Goal: Transaction & Acquisition: Download file/media

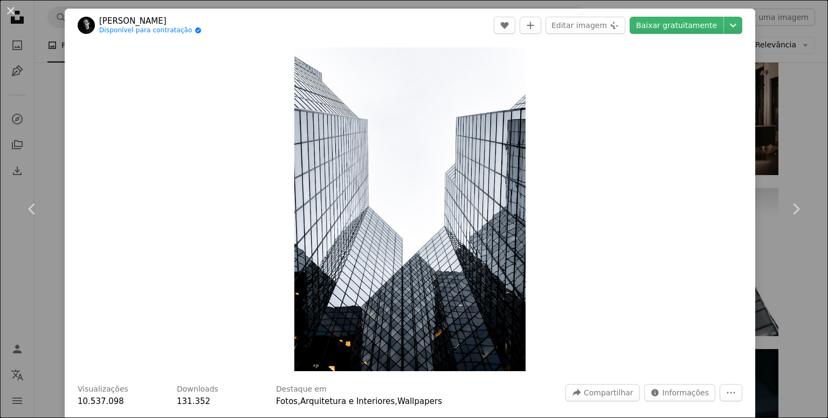
scroll to position [1659, 0]
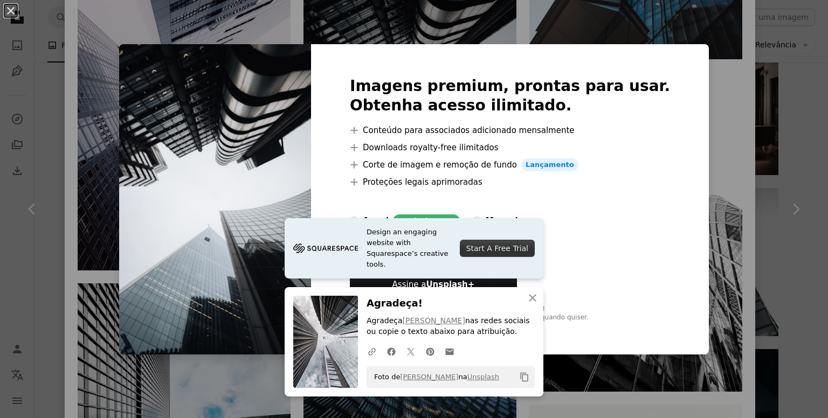
click at [692, 54] on div "An X shape Design an engaging website with Squarespace’s creative tools. Start …" at bounding box center [414, 209] width 828 height 418
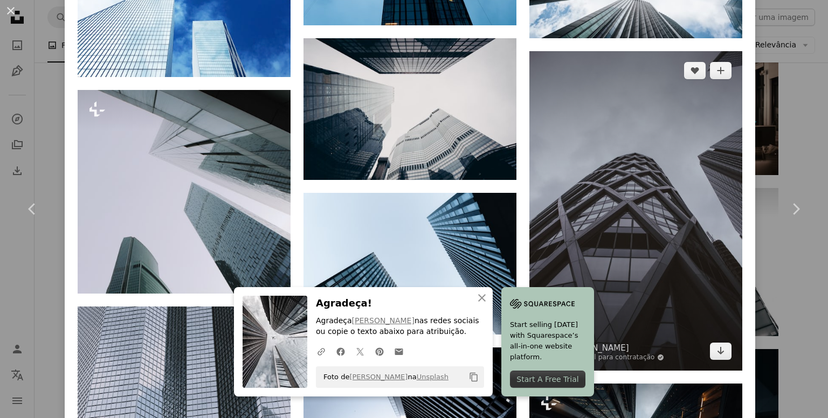
scroll to position [2345, 0]
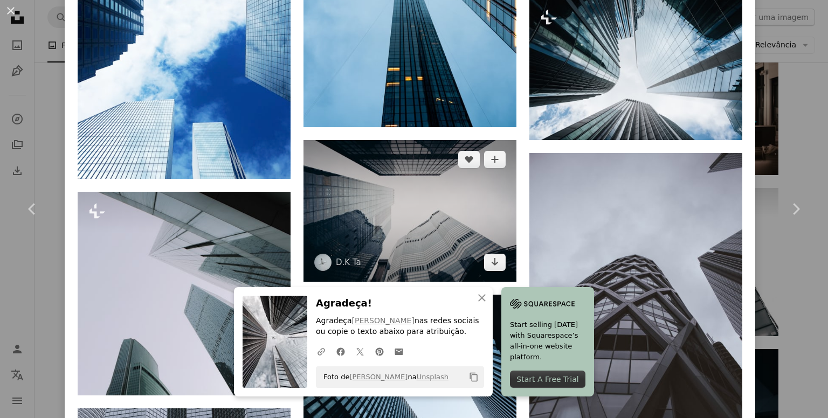
click at [492, 229] on img at bounding box center [409, 211] width 213 height 142
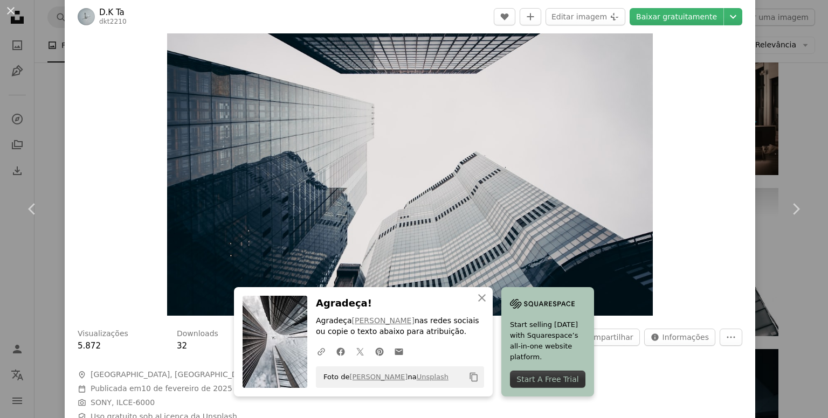
scroll to position [106, 0]
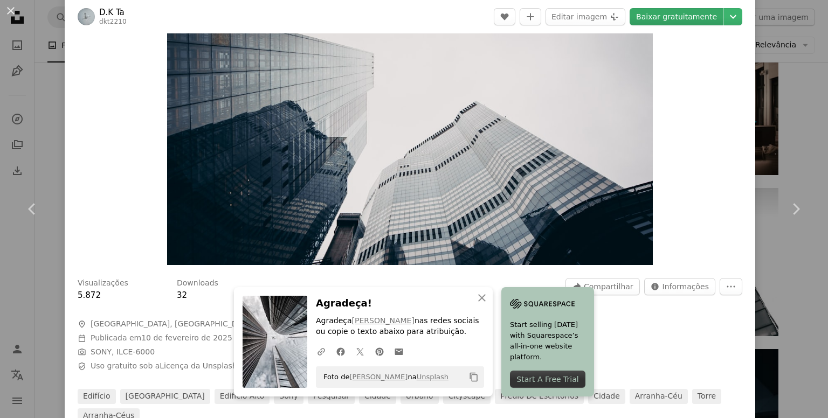
click at [662, 16] on link "Baixar gratuitamente" at bounding box center [676, 16] width 94 height 17
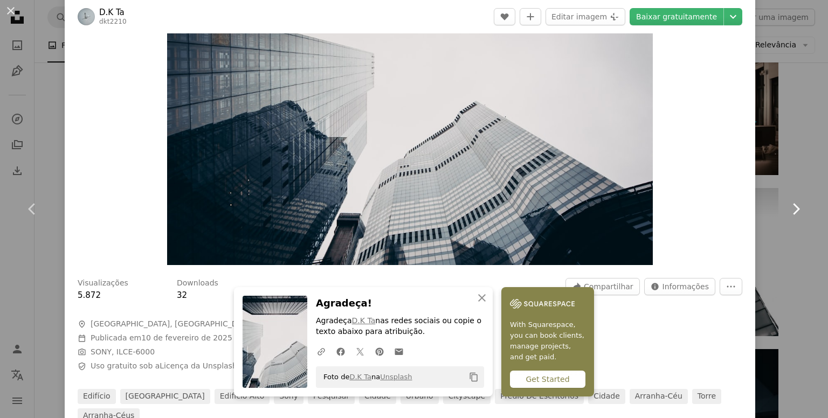
click at [763, 206] on link "Chevron right" at bounding box center [795, 208] width 65 height 103
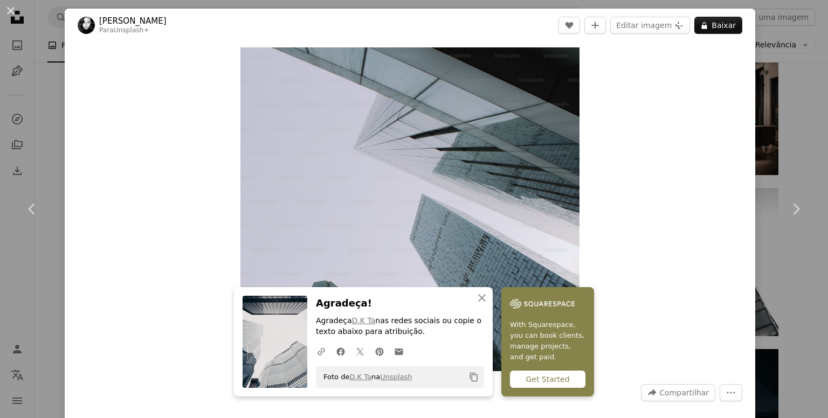
click at [807, 32] on div "An X shape Chevron left Chevron right An X shape Fechar Agradeça! Agradeça D.K …" at bounding box center [414, 209] width 828 height 418
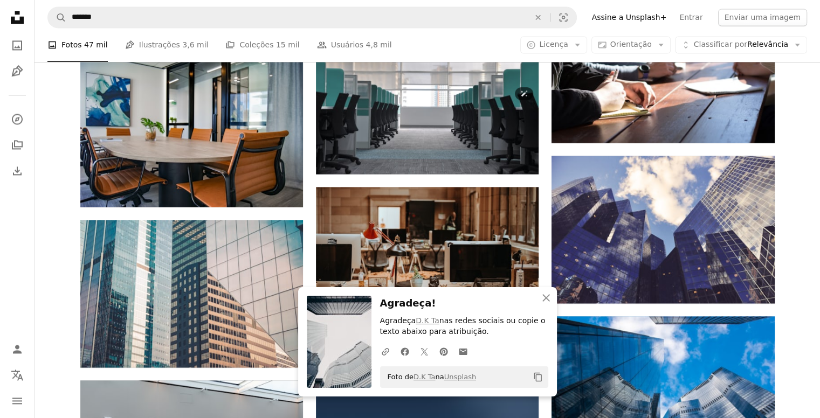
scroll to position [1734, 0]
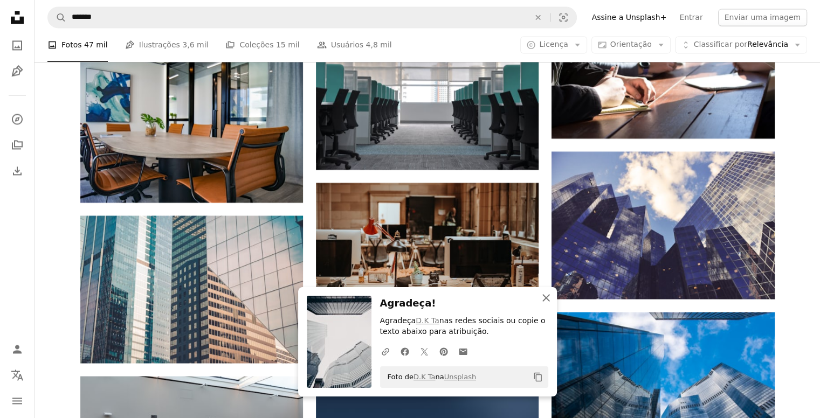
click at [545, 293] on icon "An X shape" at bounding box center [545, 298] width 13 height 13
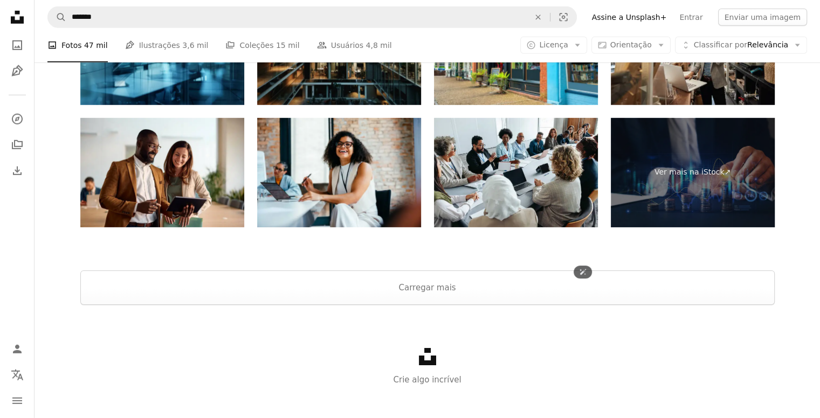
scroll to position [3231, 0]
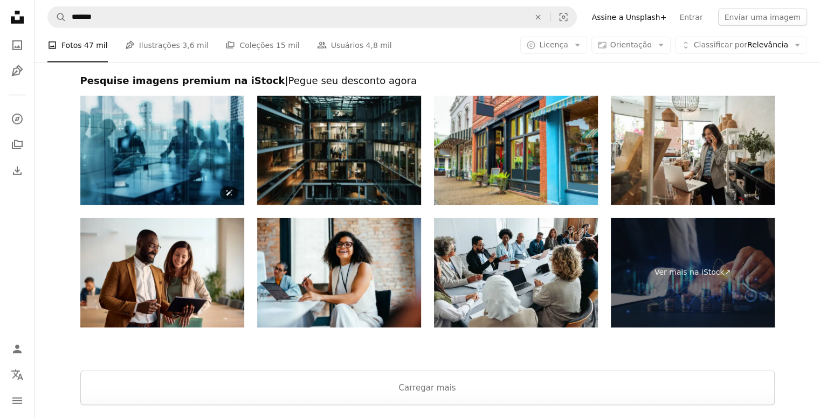
click at [195, 126] on img at bounding box center [162, 150] width 164 height 109
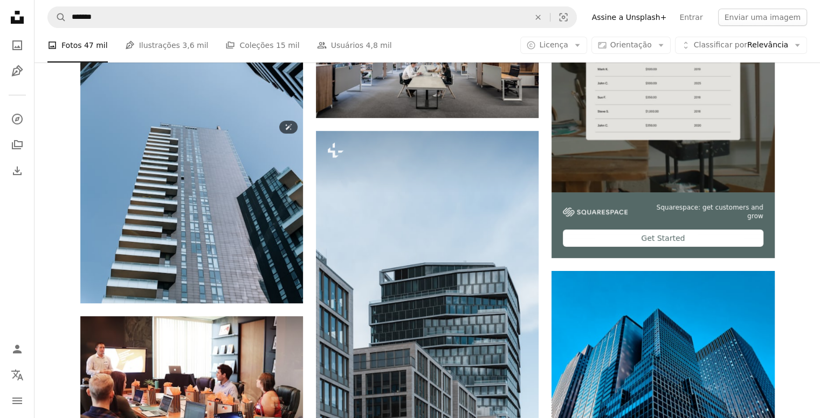
scroll to position [250, 0]
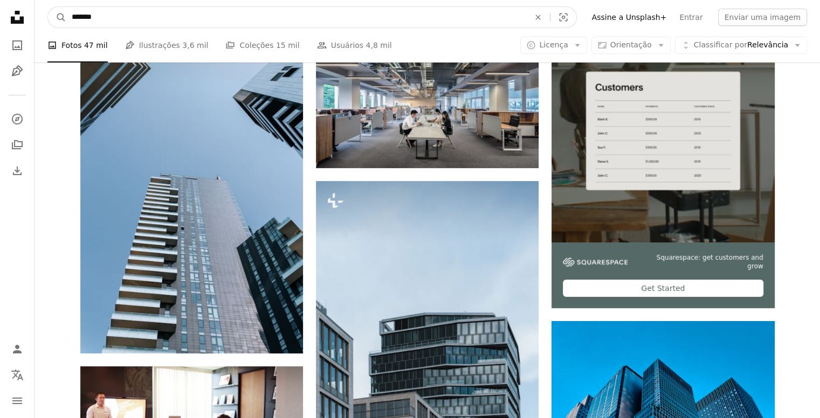
drag, startPoint x: 110, startPoint y: 16, endPoint x: 45, endPoint y: 25, distance: 65.8
click at [45, 25] on nav "A magnifying glass ******* An X shape Visual search Filters Assine a Unsplash+ …" at bounding box center [426, 17] width 785 height 34
type input "********"
click button "A magnifying glass" at bounding box center [57, 17] width 18 height 20
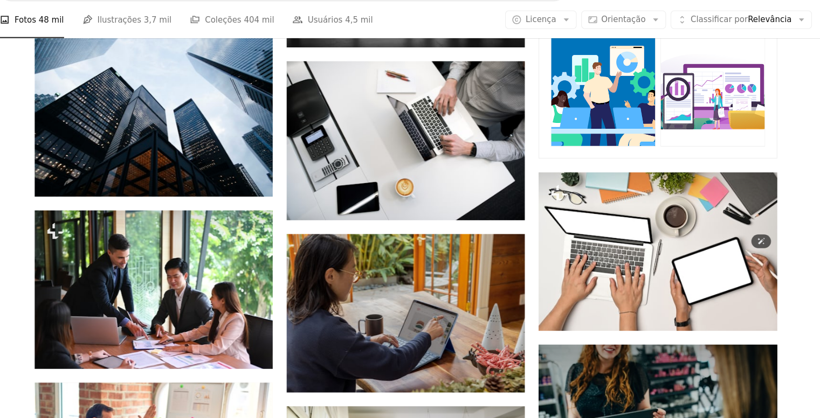
scroll to position [387, 0]
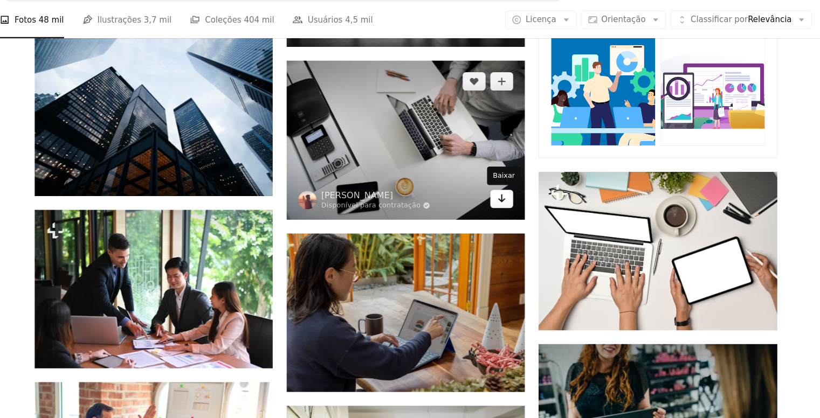
click at [515, 219] on link "Arrow pointing down" at bounding box center [517, 212] width 22 height 17
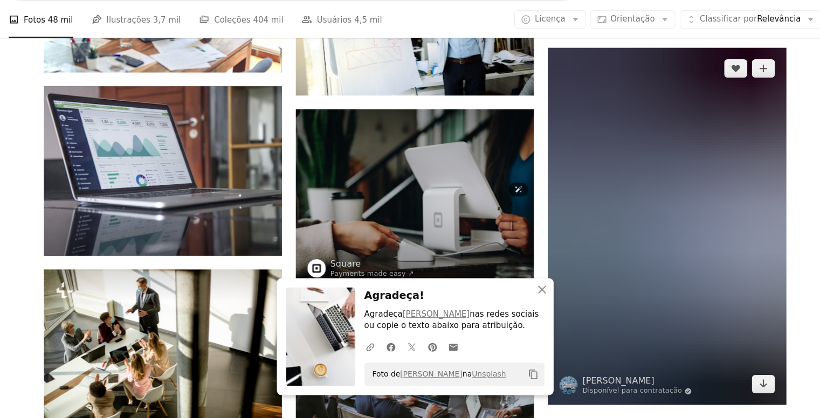
scroll to position [826, 0]
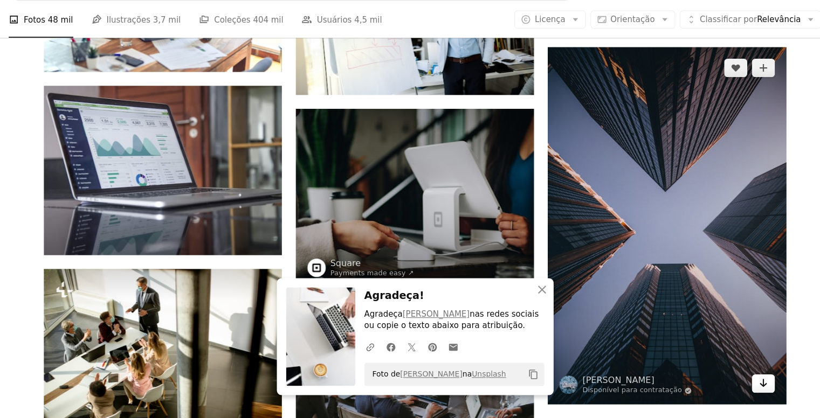
click at [752, 385] on icon "Baixar" at bounding box center [752, 386] width 7 height 8
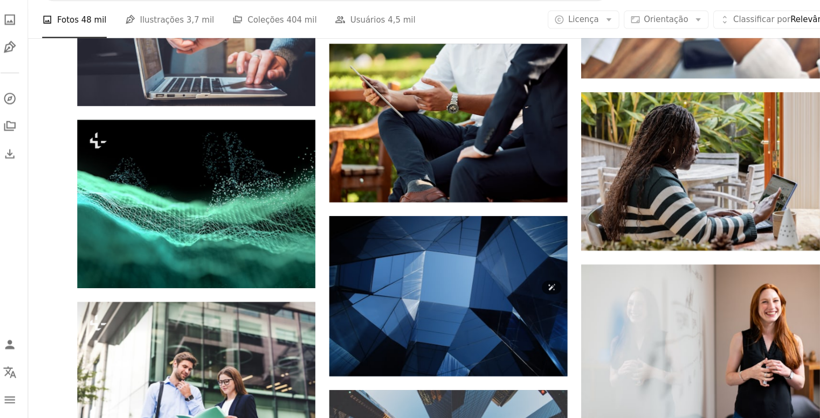
scroll to position [3439, 0]
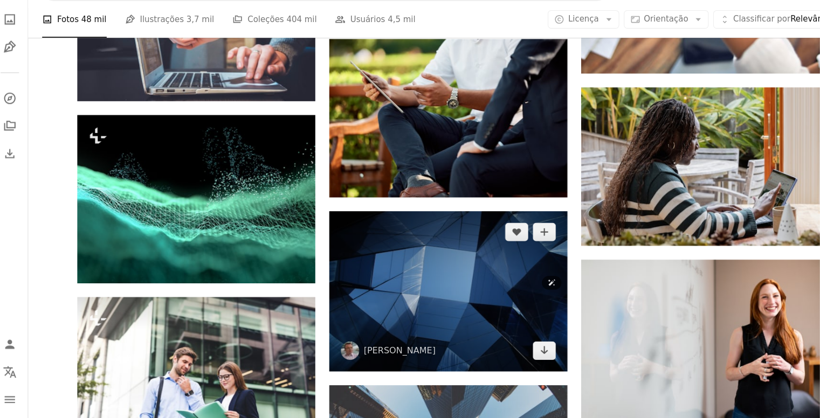
click at [400, 373] on img at bounding box center [427, 300] width 223 height 150
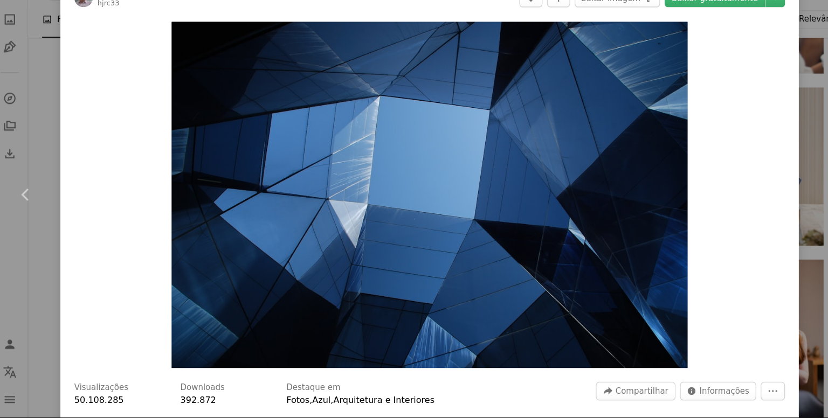
click at [761, 295] on div "An X shape Chevron left Chevron right [PERSON_NAME] hjrc33 A heart A plus sign …" at bounding box center [414, 209] width 828 height 418
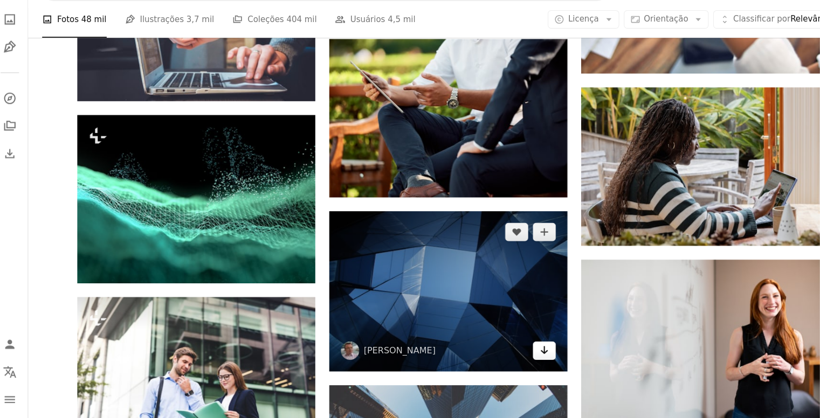
click at [515, 357] on icon "Arrow pointing down" at bounding box center [517, 354] width 9 height 13
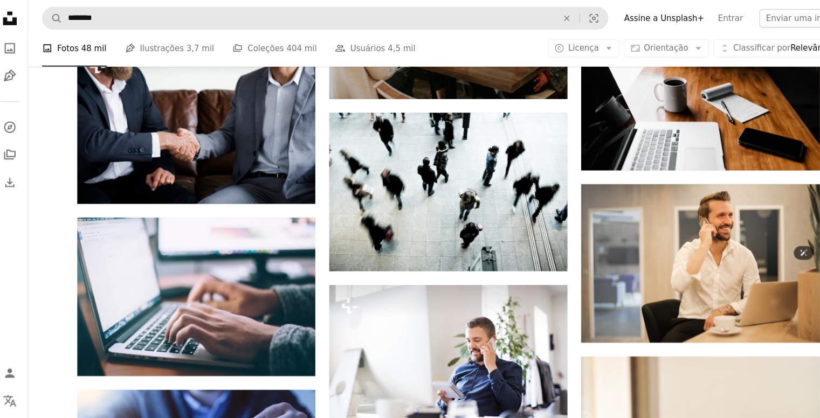
scroll to position [4365, 0]
